Goal: Task Accomplishment & Management: Use online tool/utility

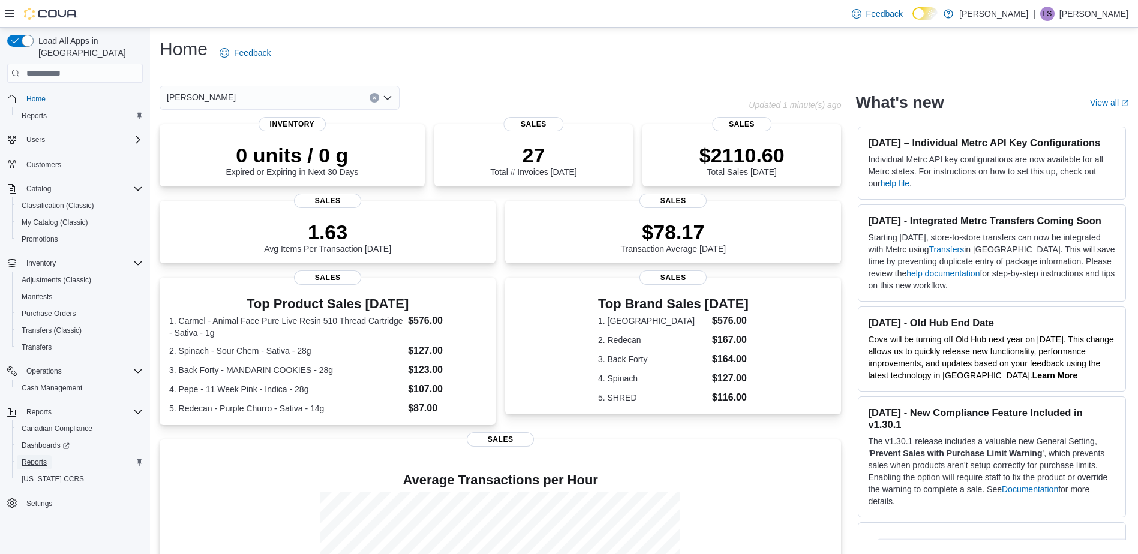
click at [31, 458] on span "Reports" at bounding box center [34, 463] width 25 height 10
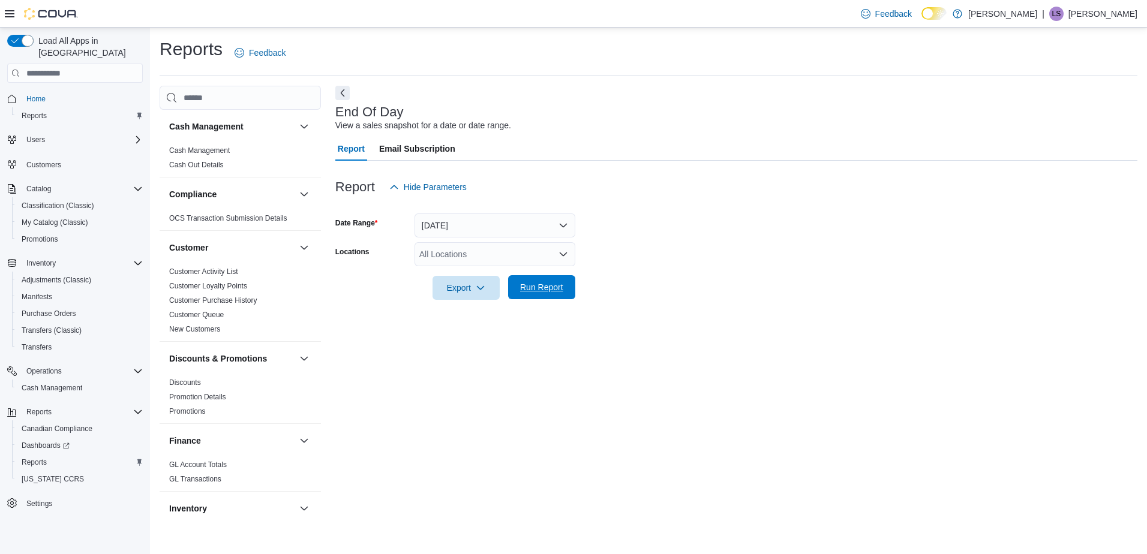
click at [528, 286] on span "Run Report" at bounding box center [541, 287] width 43 height 12
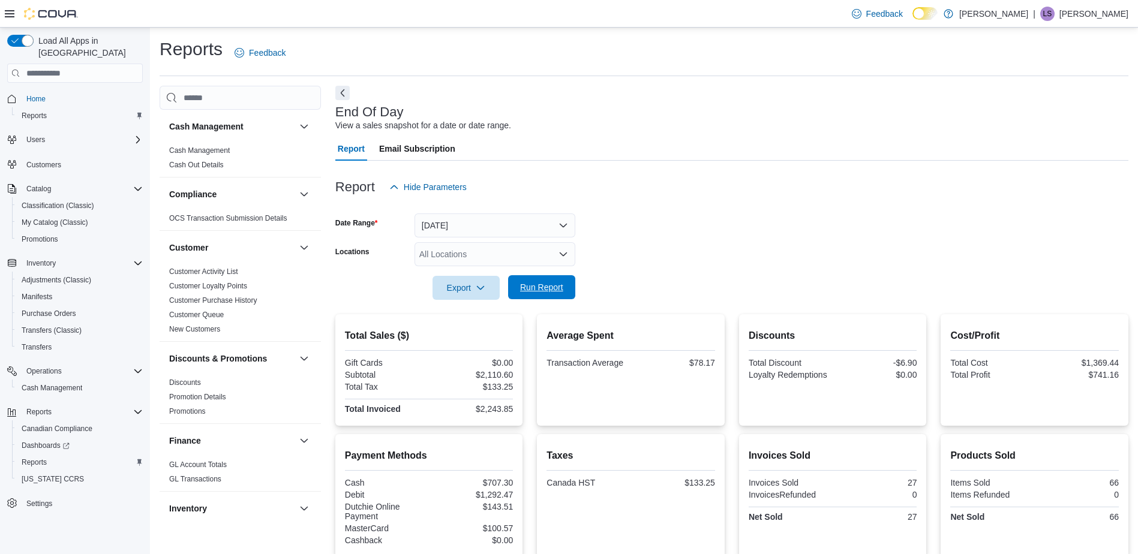
click at [545, 284] on span "Run Report" at bounding box center [541, 287] width 43 height 12
click at [539, 289] on span "Run Report" at bounding box center [541, 287] width 43 height 12
